Goal: Information Seeking & Learning: Learn about a topic

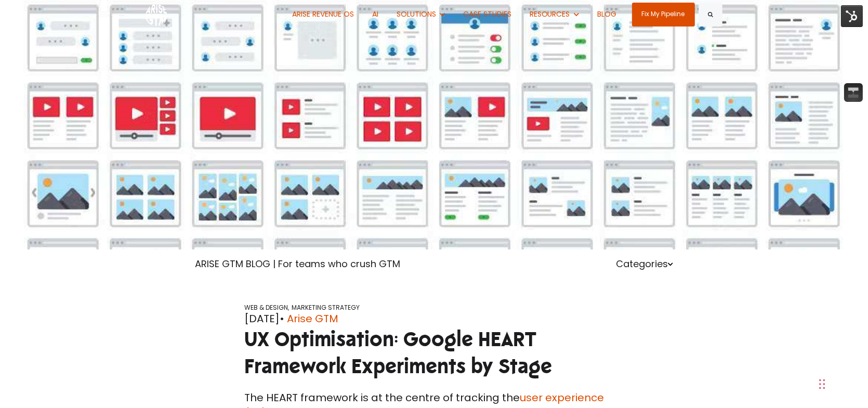
scroll to position [52, 0]
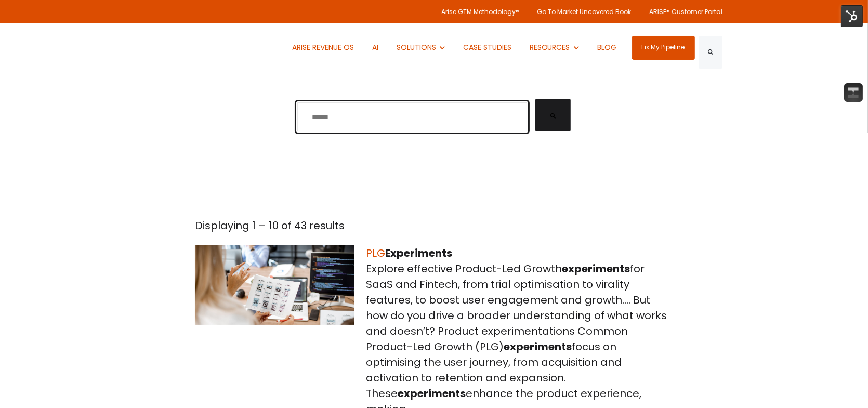
drag, startPoint x: 397, startPoint y: 96, endPoint x: 243, endPoint y: 104, distance: 154.0
click at [243, 104] on div "This is a search field with an auto-suggest feature attached. There are no sugg…" at bounding box center [434, 119] width 868 height 93
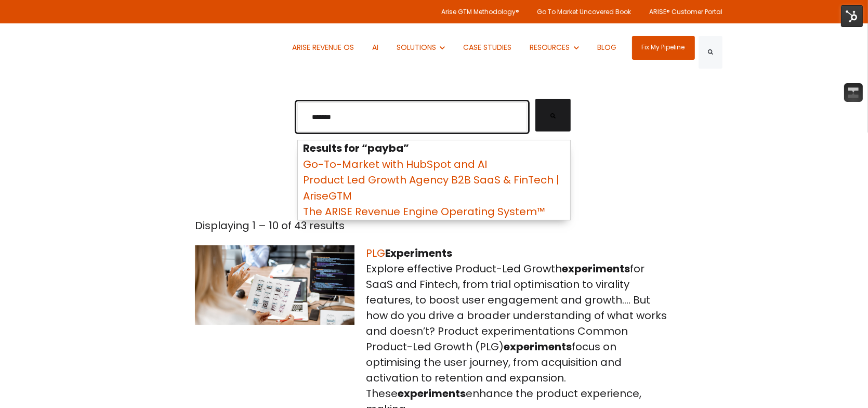
type input "*******"
click at [535, 99] on button "Search" at bounding box center [552, 115] width 35 height 33
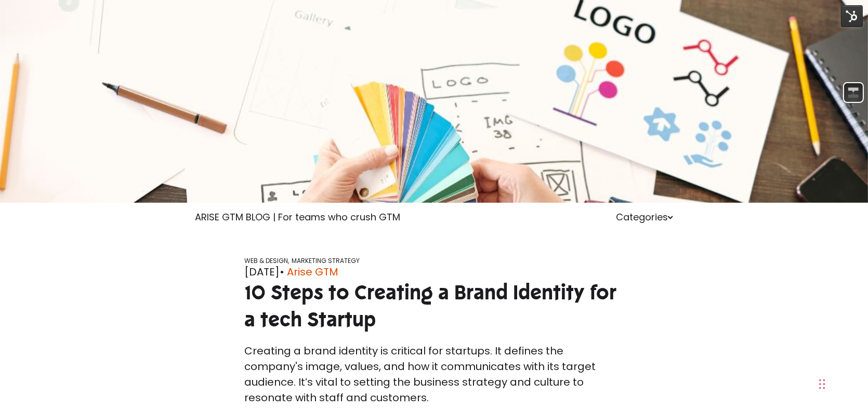
scroll to position [104, 0]
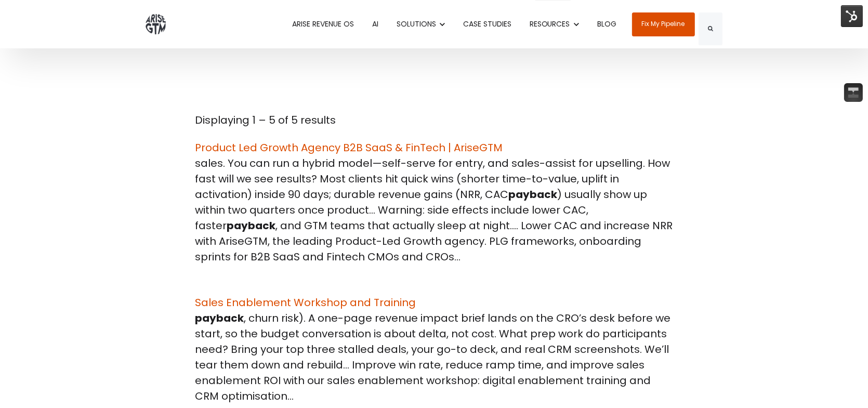
scroll to position [104, 0]
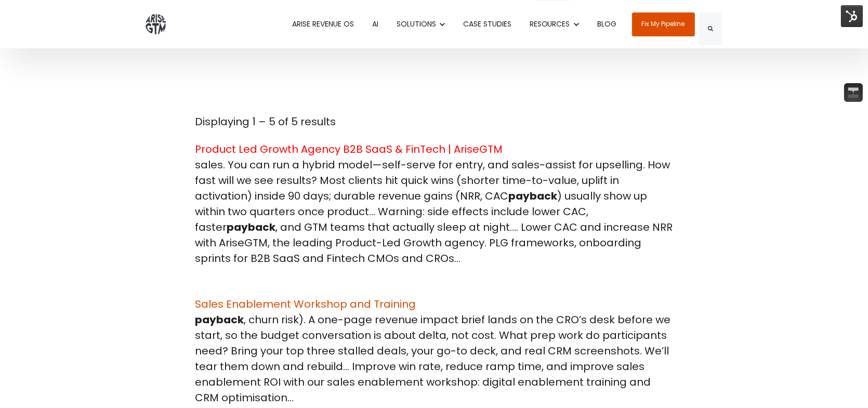
click at [433, 142] on hnan "Product Led Growth Agency B2B SaaS & FinTech | AriseGTM" at bounding box center [349, 149] width 308 height 15
